Goal: Task Accomplishment & Management: Manage account settings

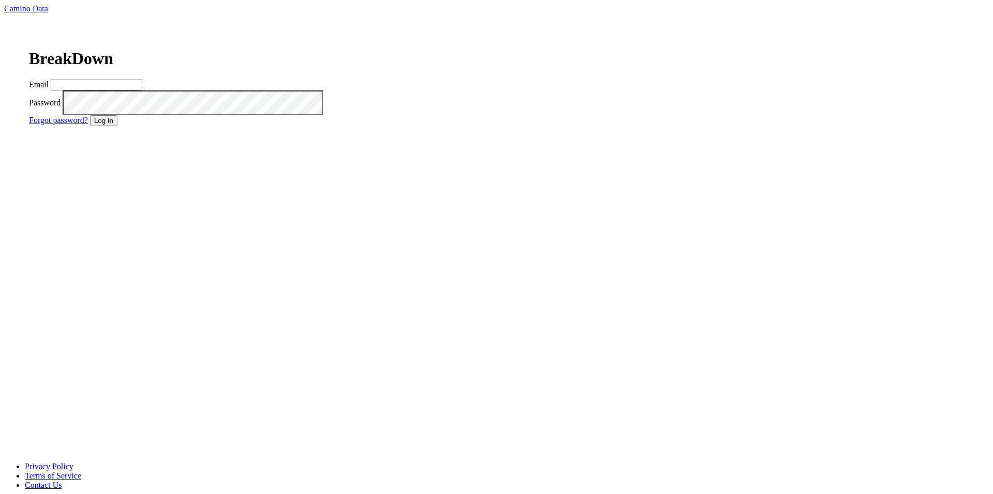
click at [142, 90] on input "Email" at bounding box center [96, 85] width 91 height 11
paste input "$2a$12$CaqKzTE15e36IHCXGsbmq.JQvEN/6d1a.7yWVnPnCQ/z6z8RbDxiG"
type input "$2a$12$CaqKzTE15e36IHCXGsbmq.JQvEN/6d1a.7yWVnPnCQ/z6z8RbDxiG"
type input "[EMAIL_ADDRESS][DOMAIN_NAME]"
click at [117, 126] on button "Log In" at bounding box center [103, 120] width 27 height 11
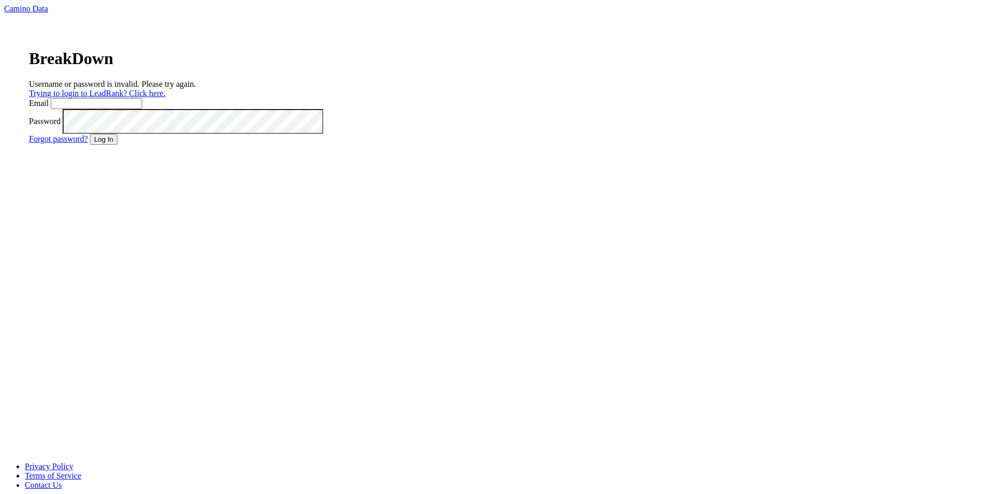
click at [142, 109] on input "Email" at bounding box center [96, 103] width 91 height 11
paste input "testuser3@caminodata.com"
type input "testuser3@caminodata.com"
click at [117, 145] on button "Log In" at bounding box center [103, 139] width 27 height 11
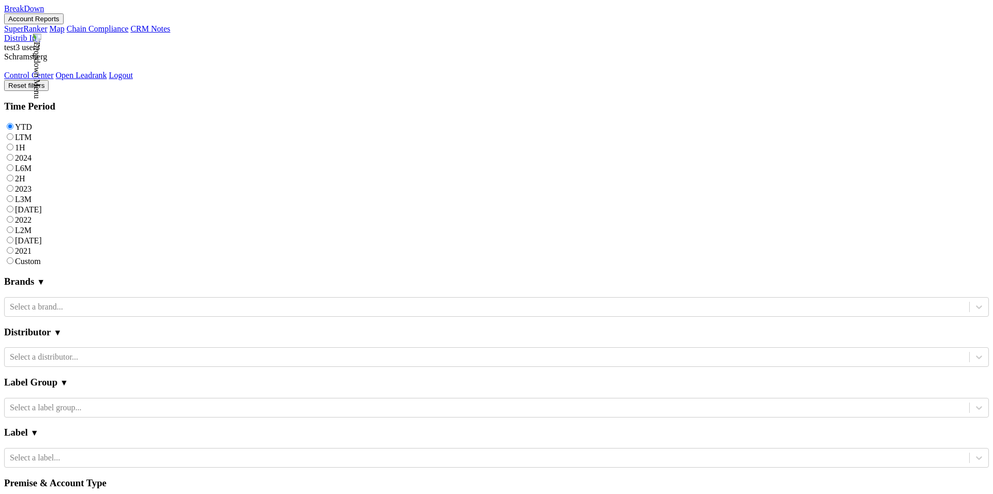
click at [41, 34] on img at bounding box center [36, 66] width 9 height 65
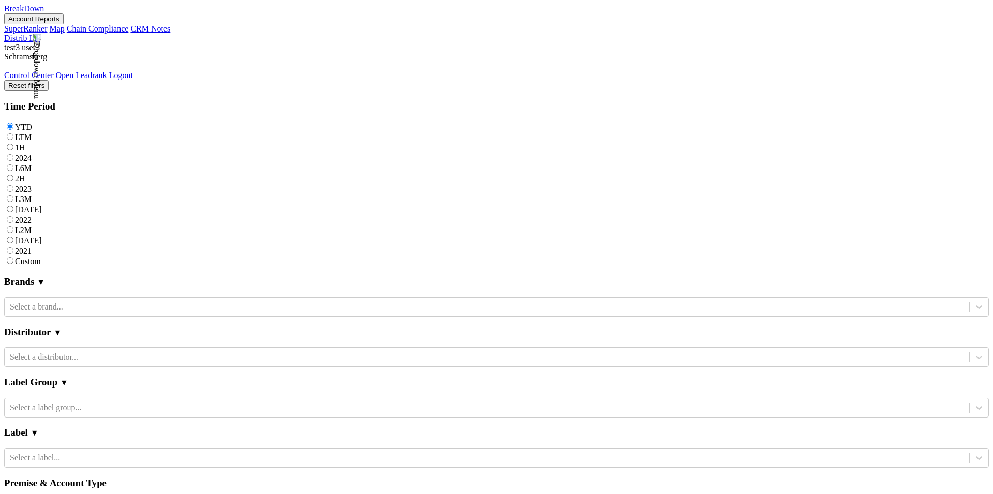
scroll to position [448, 0]
